Goal: Register for event/course

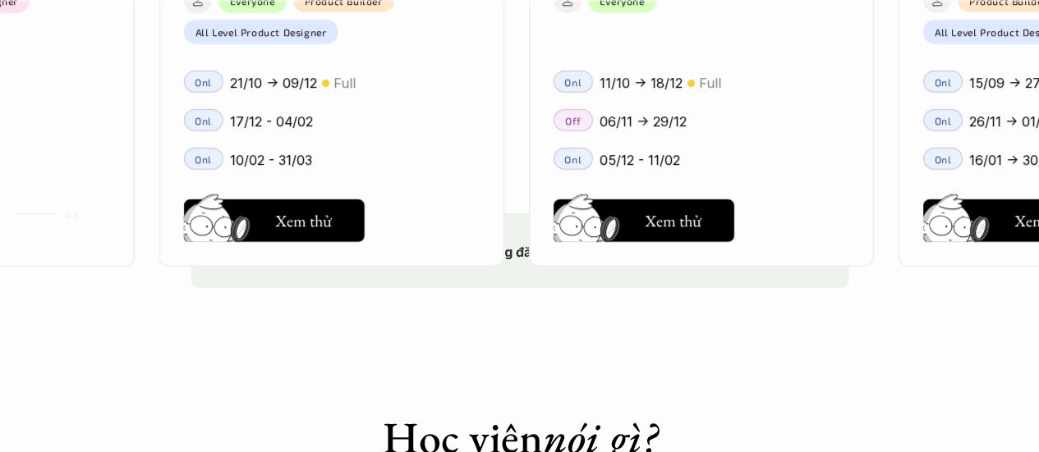
scroll to position [2708, 0]
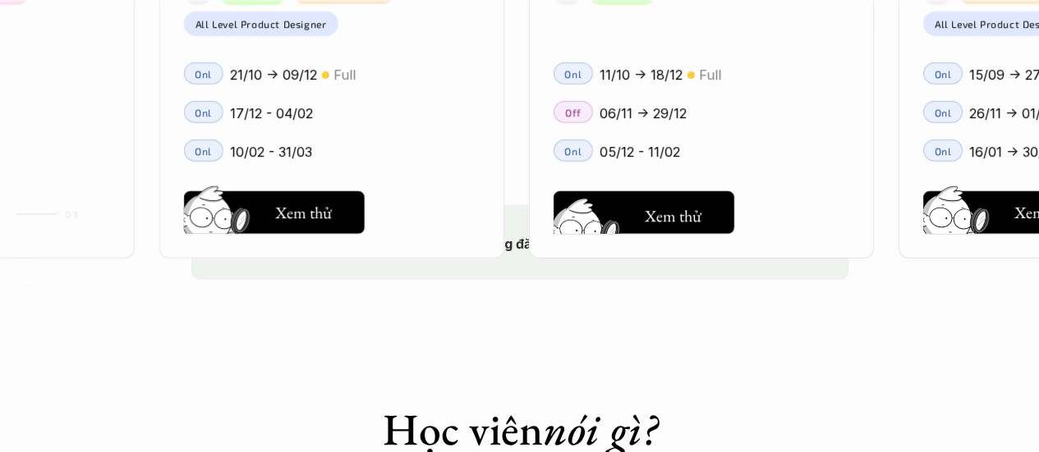
click at [706, 202] on button "Hay thôi Xem thử" at bounding box center [643, 212] width 181 height 43
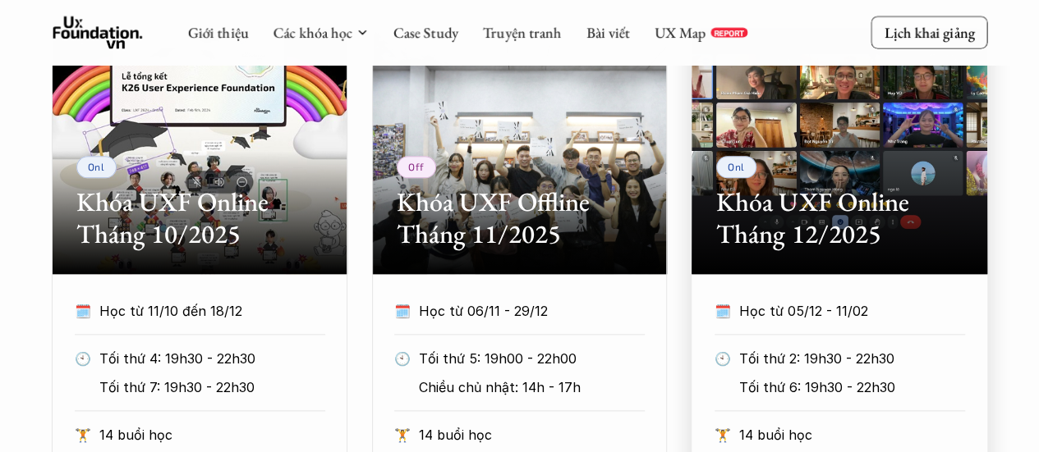
scroll to position [1029, 0]
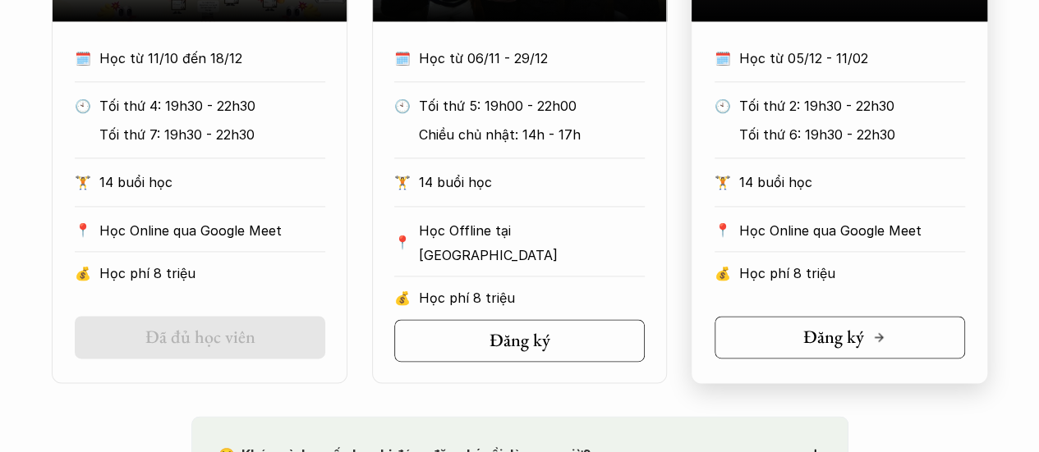
click at [815, 333] on h5 "Đăng ký" at bounding box center [833, 337] width 61 height 21
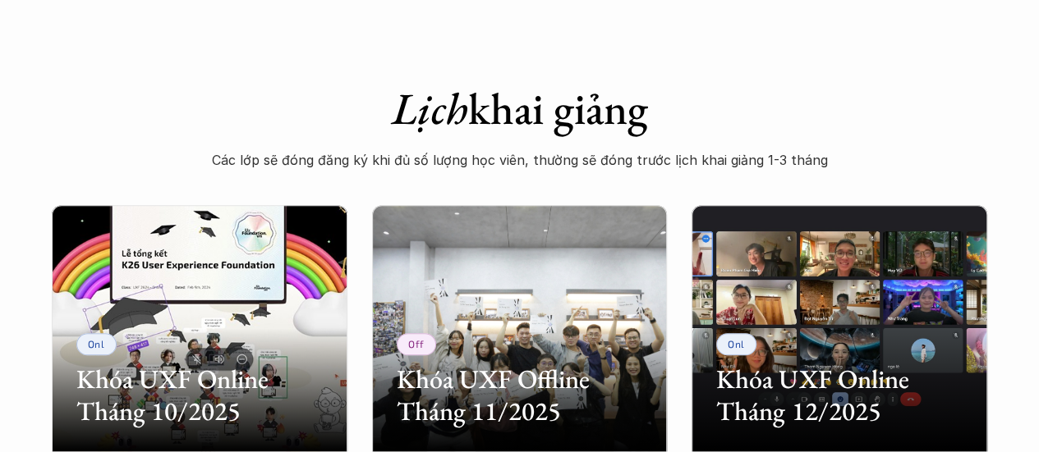
scroll to position [724, 0]
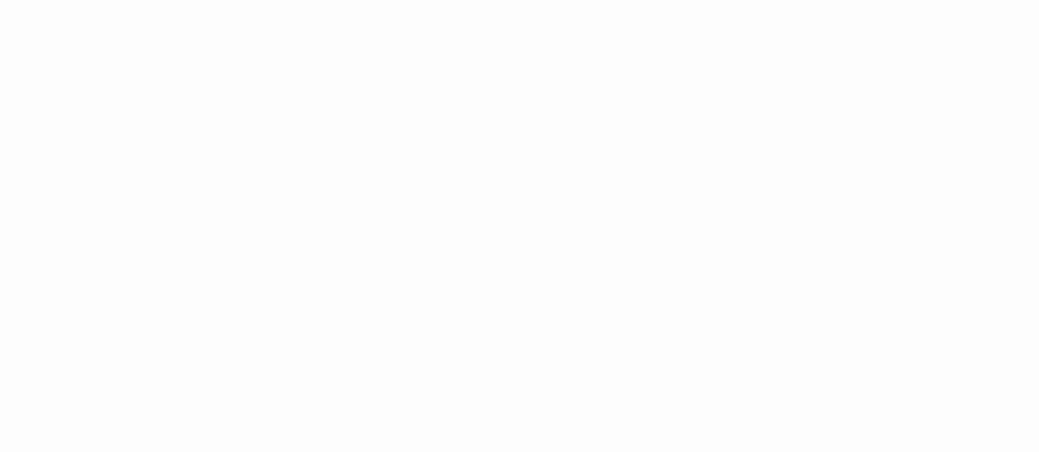
scroll to position [1075, 0]
